Goal: Task Accomplishment & Management: Manage account settings

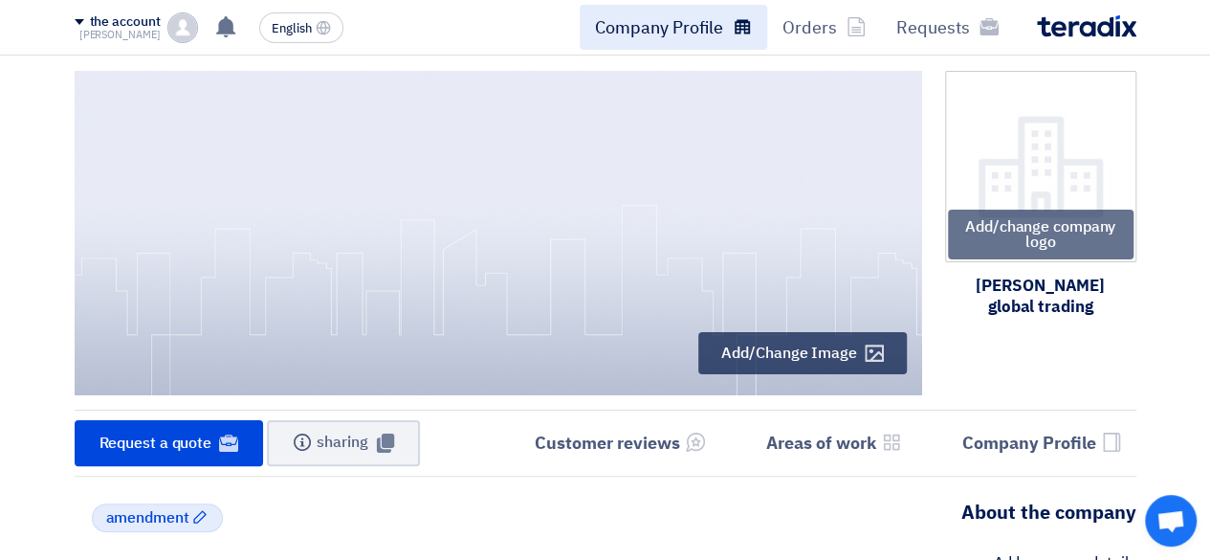
click at [685, 30] on font "Company Profile" at bounding box center [659, 27] width 128 height 26
click at [678, 33] on font "Company Profile" at bounding box center [659, 27] width 128 height 26
click at [731, 30] on link "Company Profile" at bounding box center [673, 27] width 187 height 45
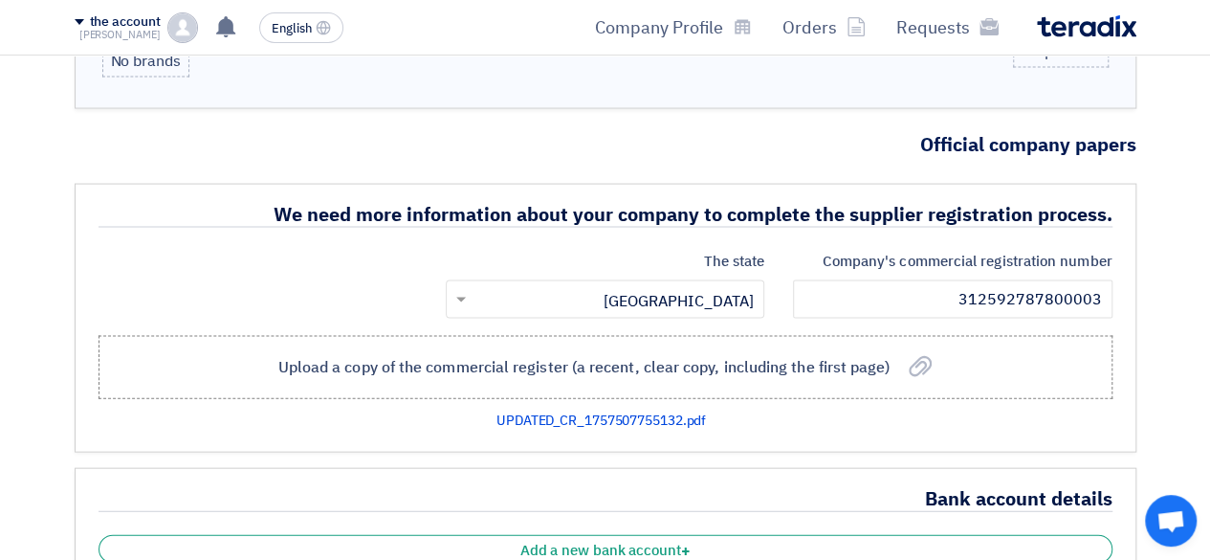
scroll to position [1913, 0]
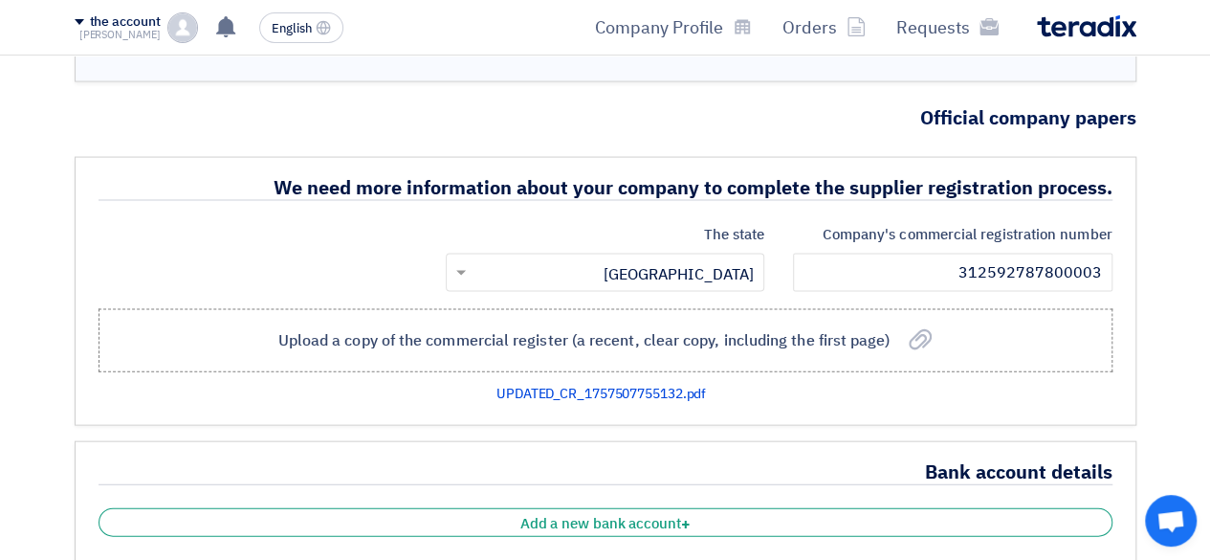
click at [189, 21] on img at bounding box center [182, 27] width 31 height 31
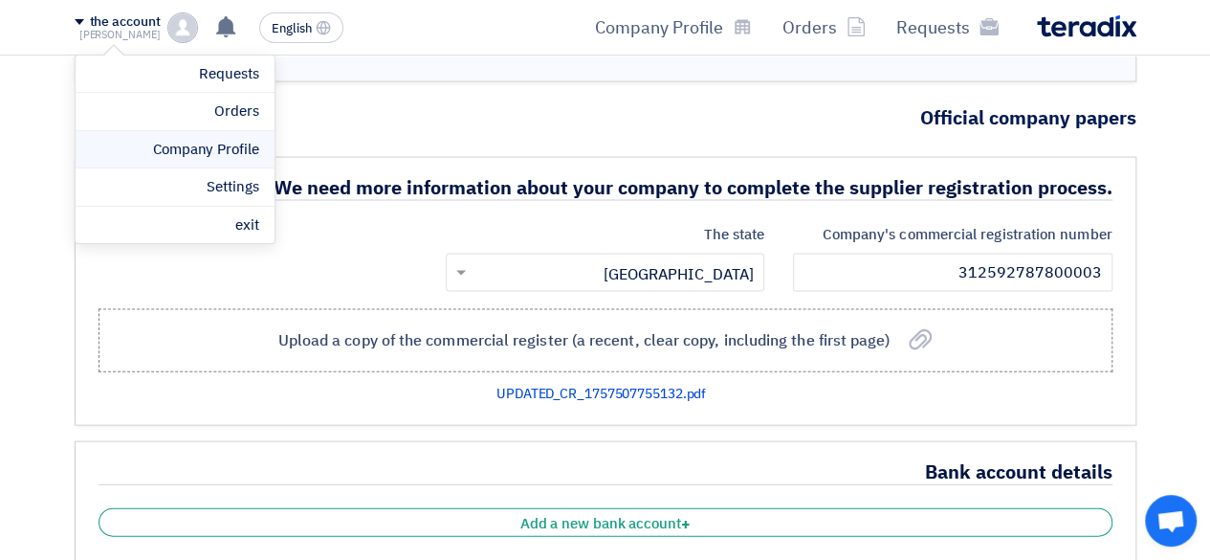
click at [218, 158] on font "Company Profile" at bounding box center [206, 149] width 106 height 21
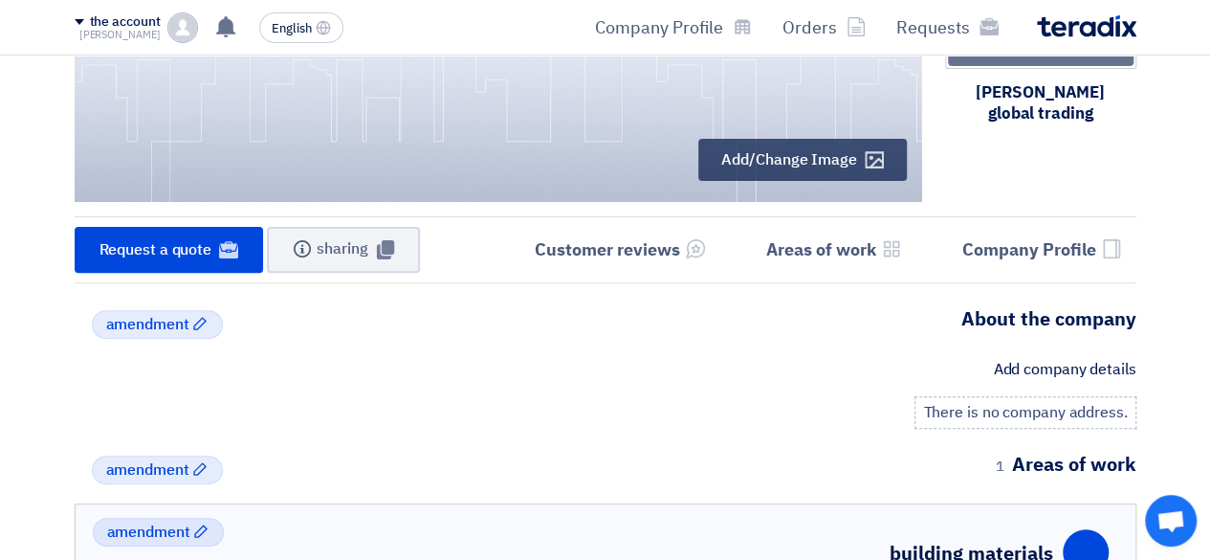
scroll to position [191, 0]
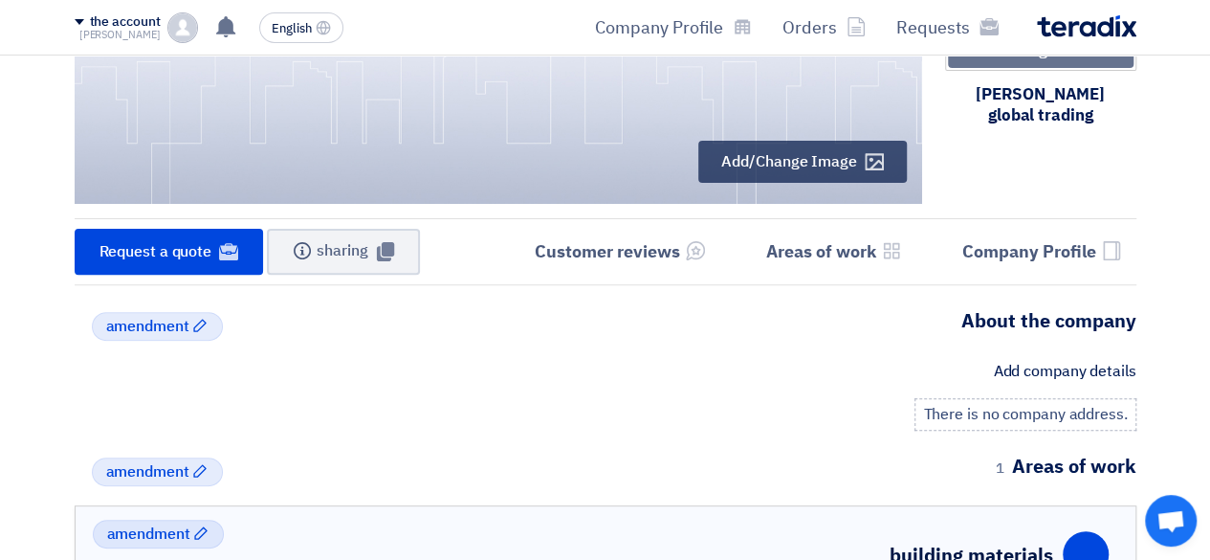
click at [185, 32] on img at bounding box center [182, 27] width 31 height 31
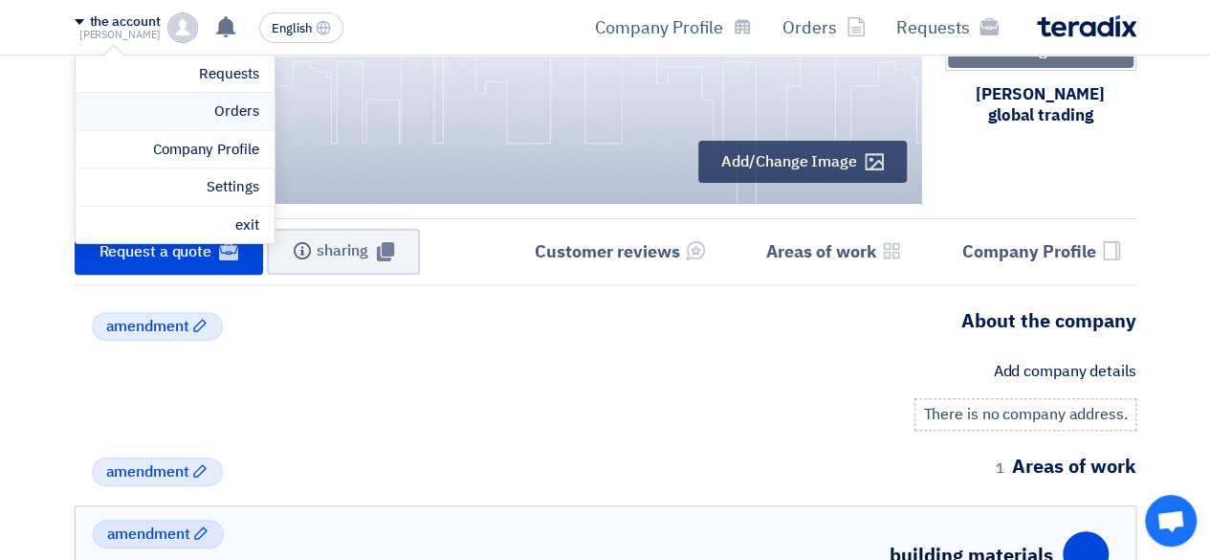
click at [220, 112] on font "Orders" at bounding box center [236, 110] width 44 height 21
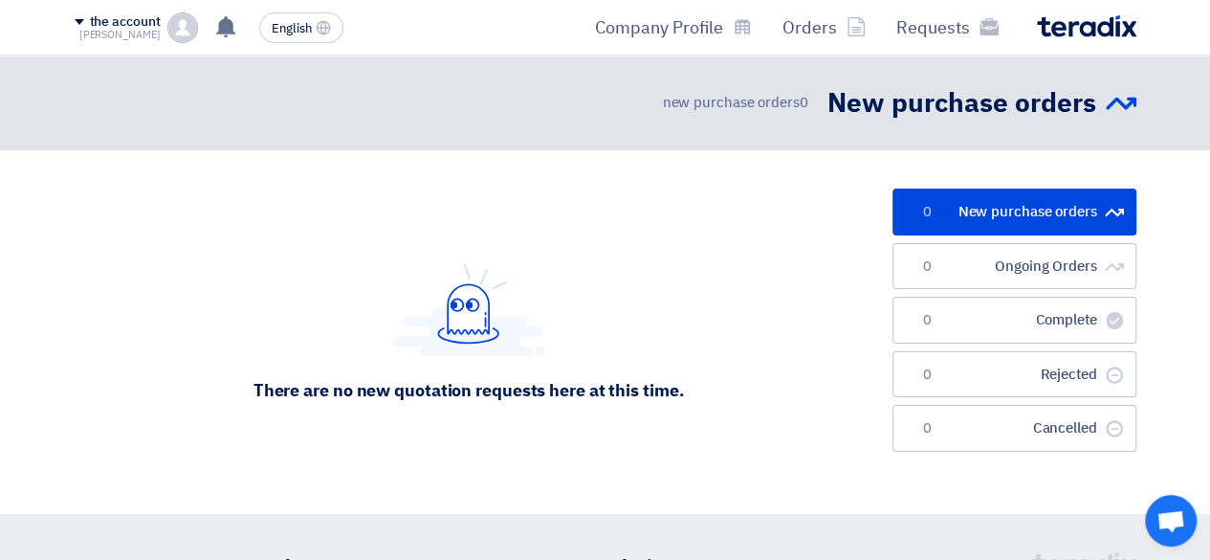
click at [185, 35] on img at bounding box center [182, 27] width 31 height 31
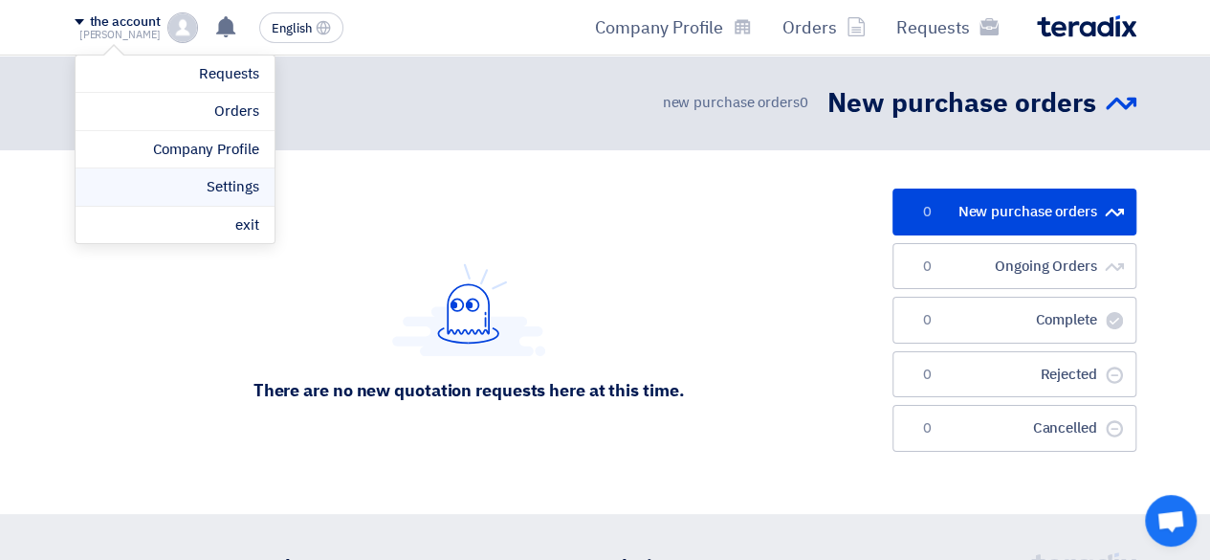
click at [218, 180] on font "Settings" at bounding box center [233, 186] width 52 height 21
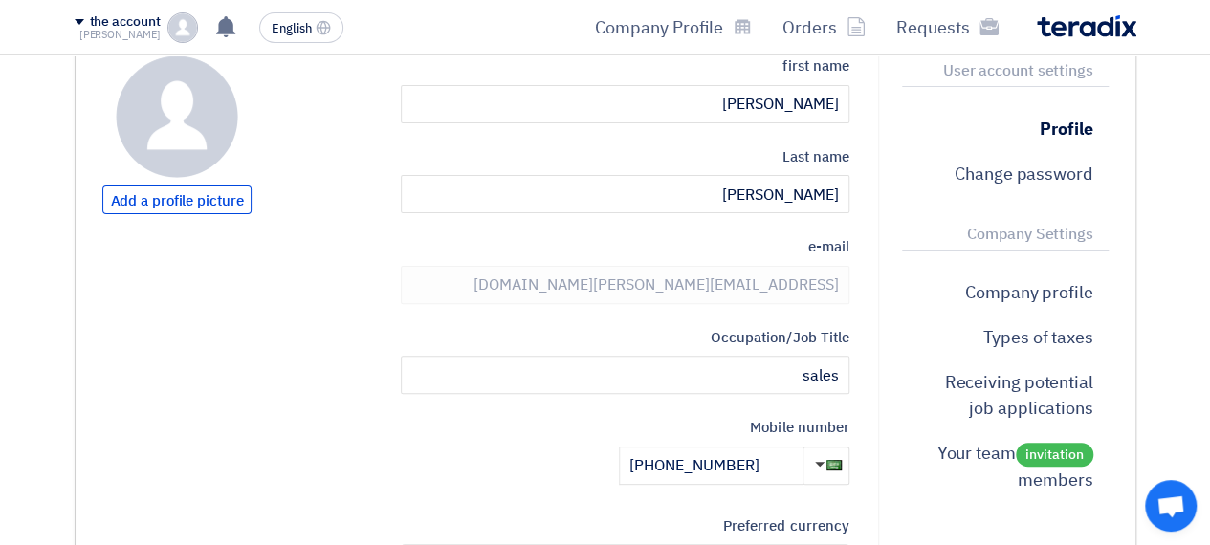
scroll to position [191, 0]
